Goal: Find specific page/section: Find specific page/section

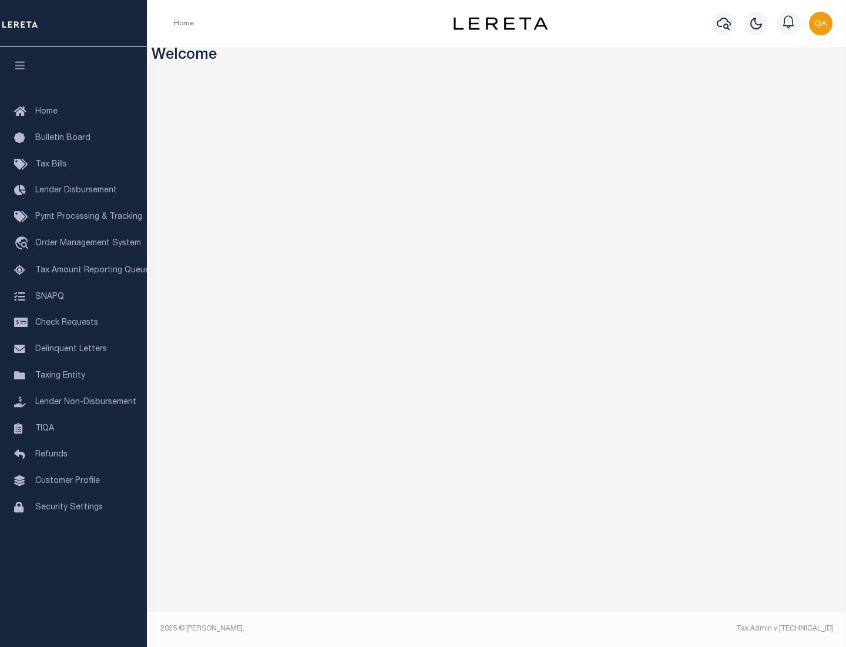
click at [73, 428] on link "TIQA" at bounding box center [73, 429] width 147 height 26
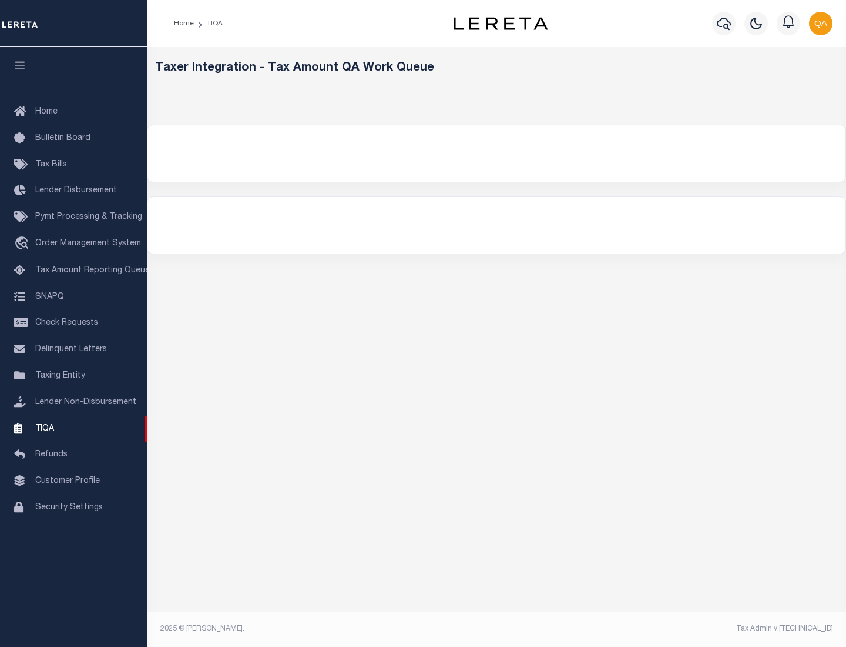
select select "200"
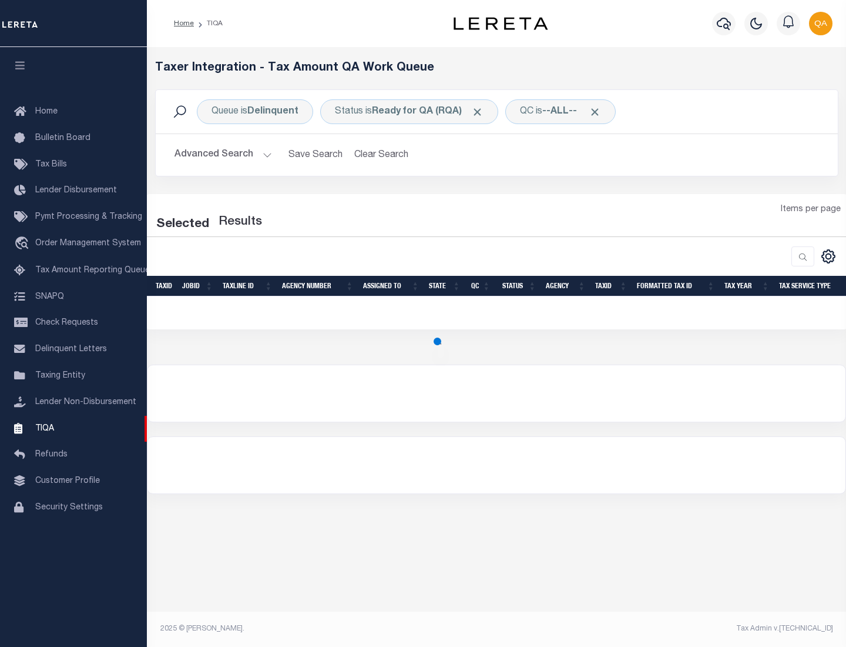
select select "200"
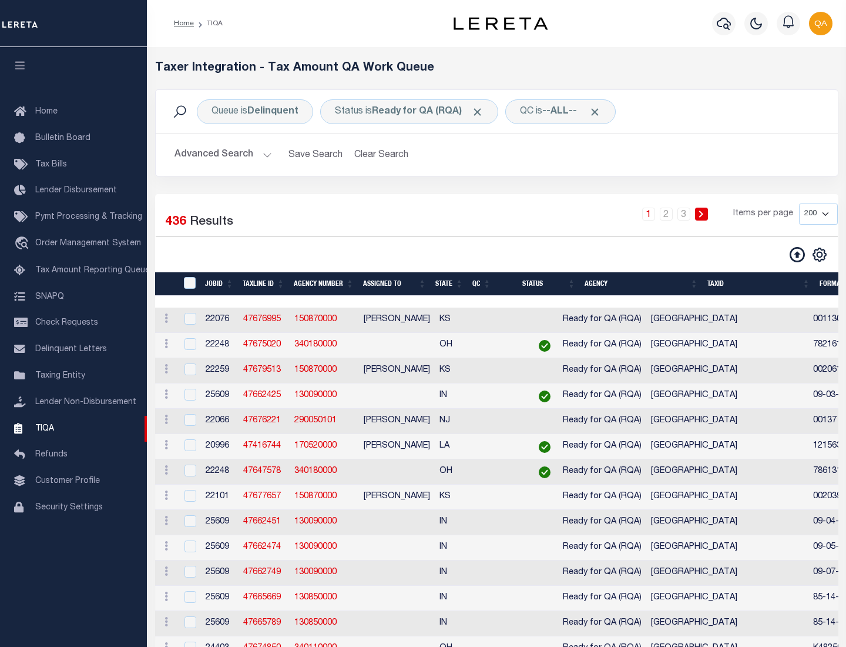
click at [481, 112] on span "Click to Remove" at bounding box center [477, 112] width 12 height 12
